Goal: Task Accomplishment & Management: Manage account settings

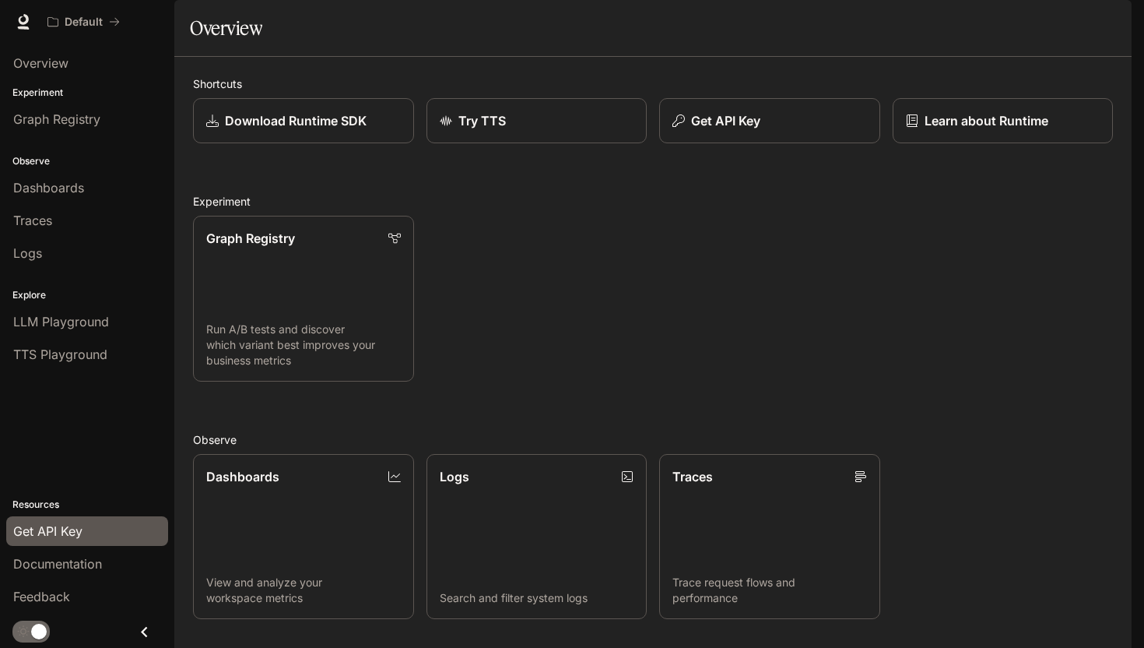
click at [59, 524] on span "Get API Key" at bounding box center [47, 531] width 69 height 19
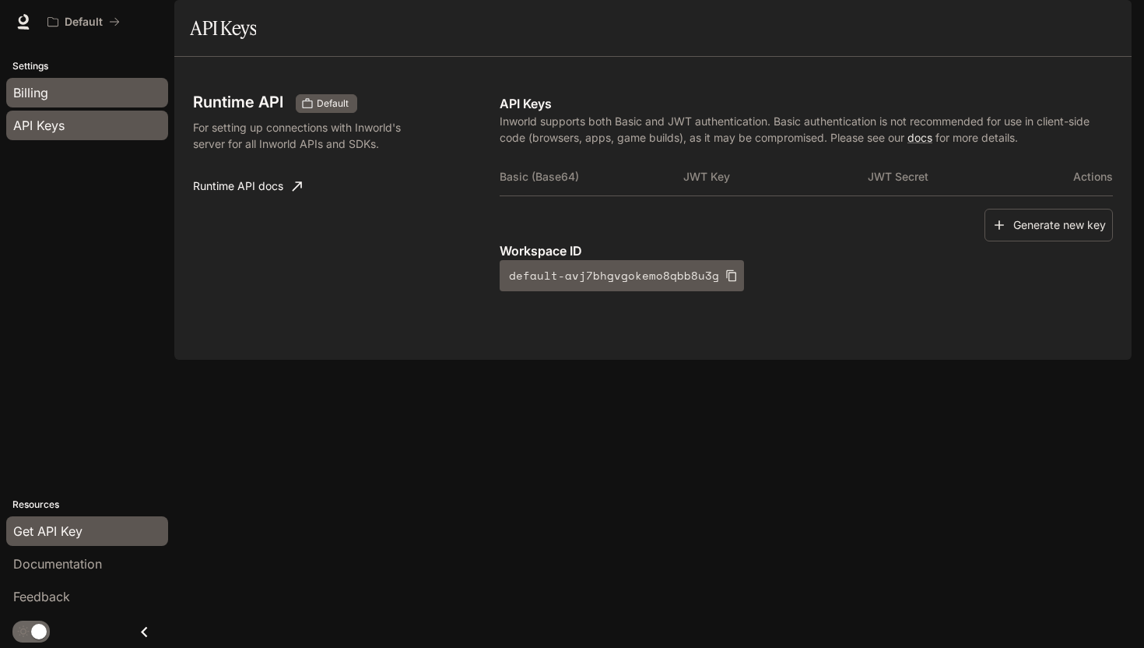
click at [43, 93] on span "Billing" at bounding box center [30, 92] width 35 height 19
